Goal: Task Accomplishment & Management: Use online tool/utility

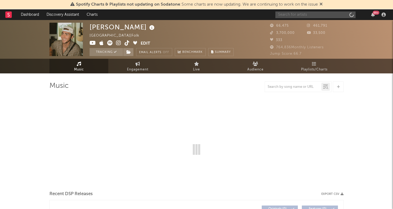
click at [295, 15] on input "text" at bounding box center [315, 14] width 80 height 7
type input "l"
select select "6m"
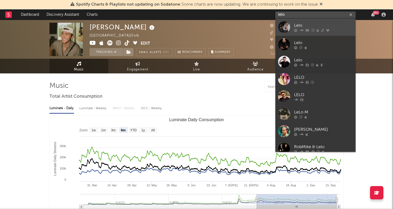
type input "lelo"
click at [295, 29] on icon at bounding box center [295, 30] width 3 height 3
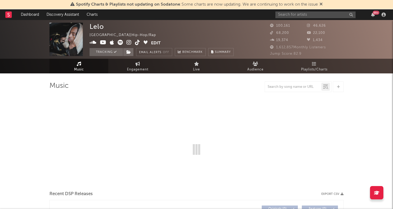
select select "6m"
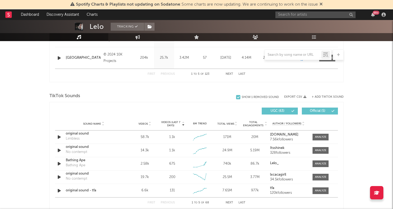
scroll to position [328, 0]
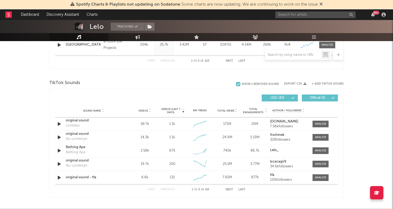
click at [227, 189] on button "Next" at bounding box center [229, 189] width 7 height 3
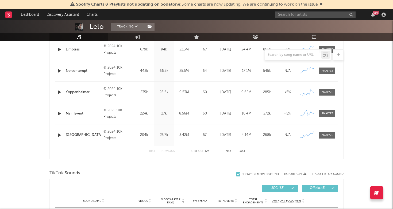
scroll to position [232, 0]
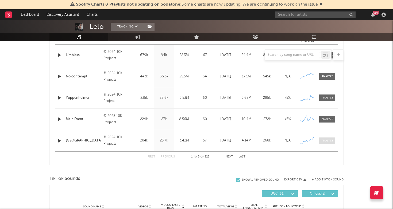
click at [324, 141] on div at bounding box center [327, 141] width 11 height 4
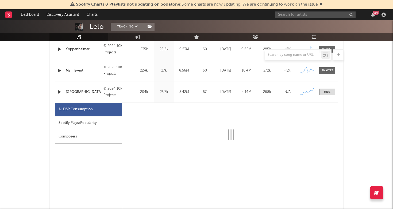
scroll to position [284, 0]
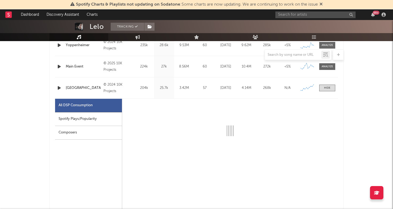
select select "6m"
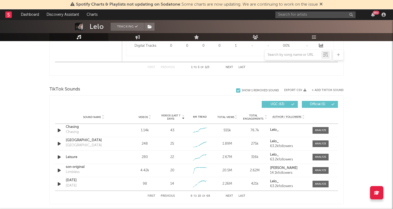
scroll to position [577, 0]
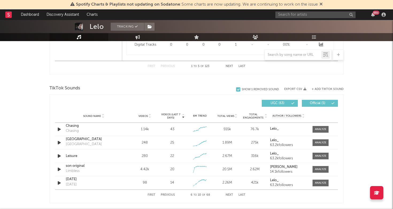
click at [230, 194] on div "First Previous 6 to 10 of 68 Next Last" at bounding box center [197, 195] width 98 height 10
click at [229, 195] on button "Next" at bounding box center [229, 195] width 7 height 3
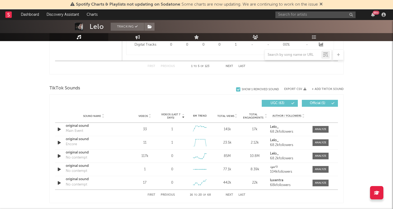
click at [152, 195] on button "First" at bounding box center [152, 195] width 8 height 3
click at [328, 88] on button "+ Add TikTok Sound" at bounding box center [328, 89] width 32 height 3
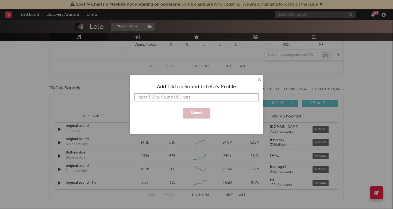
paste input "[URL][DOMAIN_NAME]"
type input "[URL][DOMAIN_NAME]"
click at [191, 112] on button "Submit" at bounding box center [196, 113] width 27 height 11
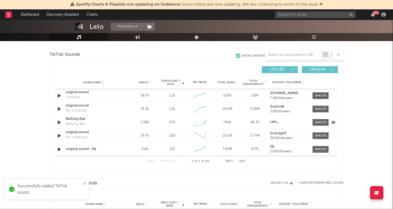
scroll to position [612, 0]
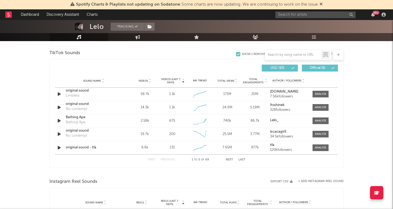
click at [231, 160] on button "Next" at bounding box center [229, 160] width 7 height 3
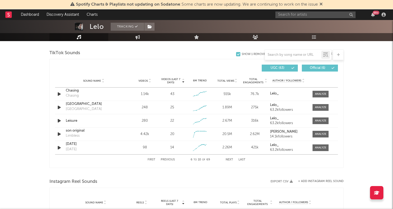
click at [231, 160] on button "Next" at bounding box center [229, 160] width 7 height 3
click at [303, 56] on input "text" at bounding box center [293, 55] width 56 height 4
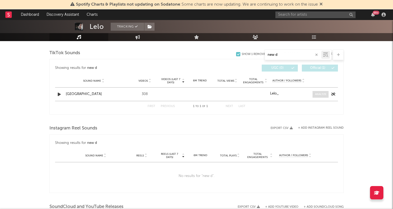
type input "new d"
click at [317, 93] on div at bounding box center [320, 95] width 11 height 4
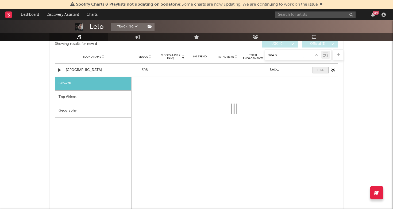
scroll to position [636, 0]
select select "6m"
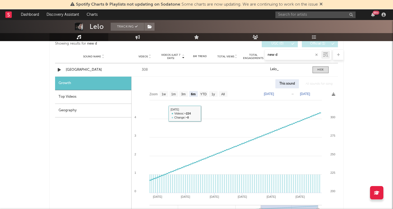
click at [93, 99] on div "Top Videos" at bounding box center [93, 97] width 76 height 14
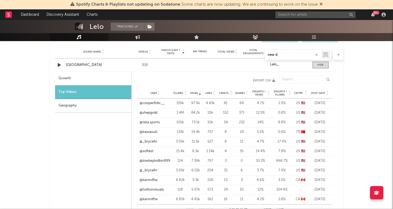
scroll to position [641, 0]
click at [320, 93] on span "Post Date" at bounding box center [318, 92] width 14 height 3
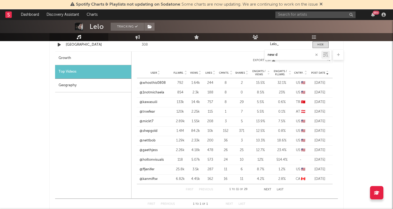
scroll to position [658, 0]
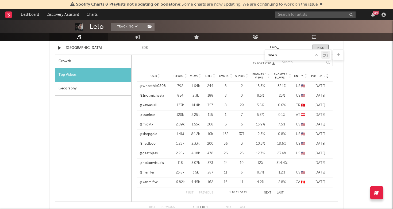
click at [195, 76] on span "Views" at bounding box center [194, 76] width 8 height 3
click at [321, 76] on span "Post Date" at bounding box center [318, 76] width 14 height 3
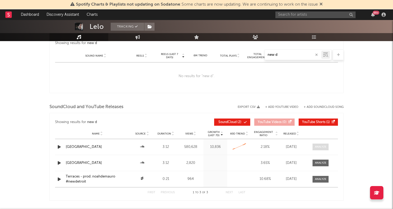
scroll to position [865, 0]
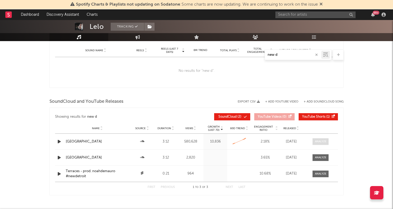
click at [322, 145] on span at bounding box center [321, 141] width 16 height 7
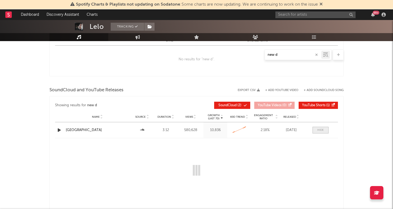
select select "6m"
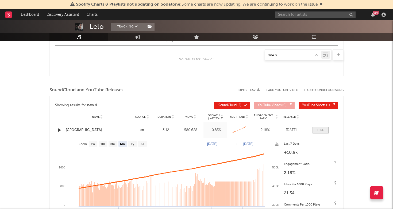
scroll to position [886, 0]
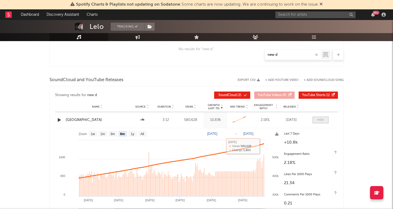
click at [324, 119] on div at bounding box center [320, 120] width 6 height 4
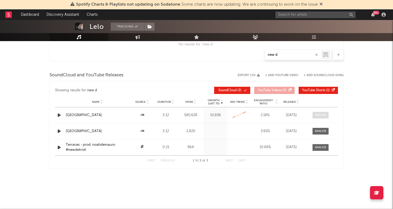
scroll to position [891, 0]
